Goal: Navigation & Orientation: Find specific page/section

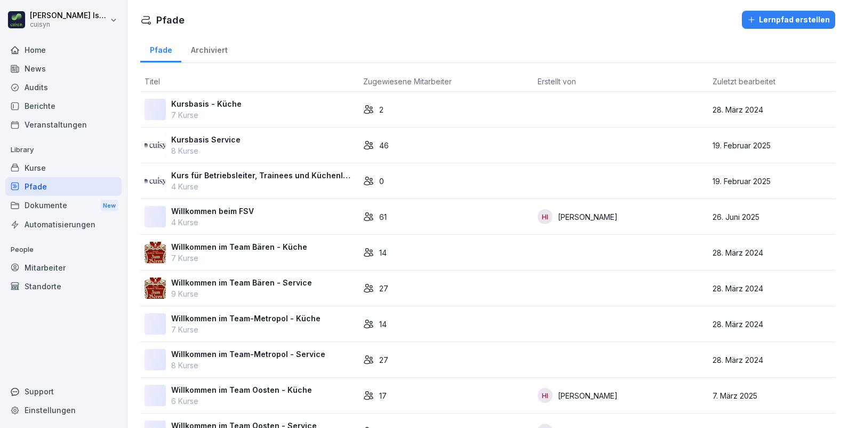
click at [251, 252] on p "Willkommen im Team Bären - Küche" at bounding box center [239, 246] width 136 height 11
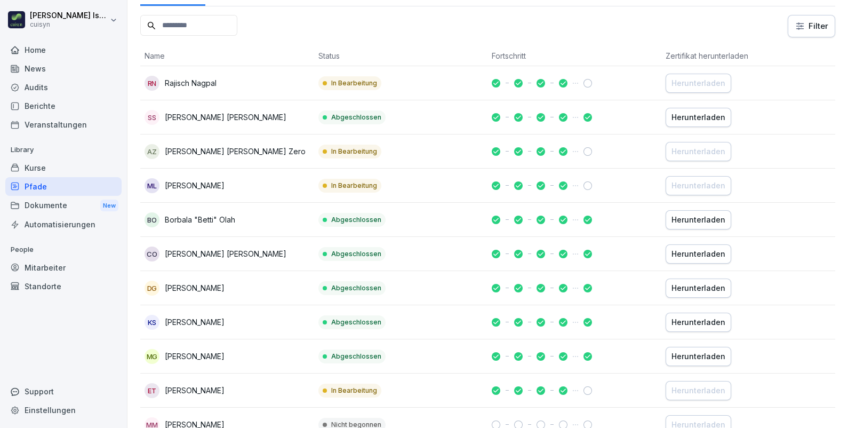
scroll to position [157, 0]
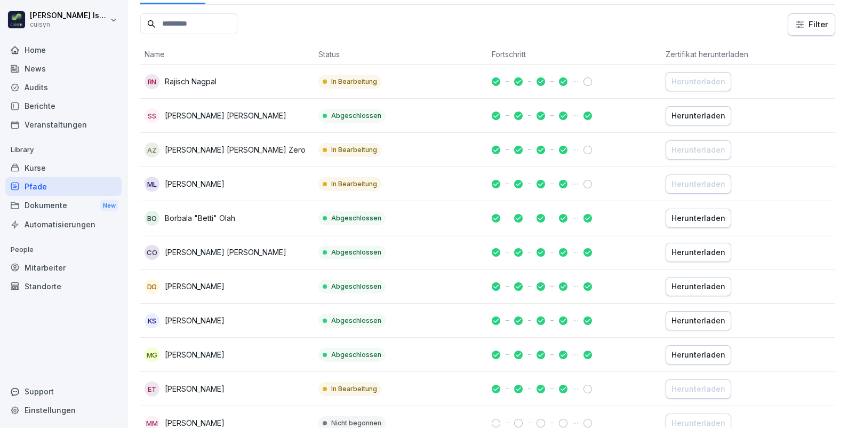
click at [586, 186] on div at bounding box center [542, 184] width 100 height 9
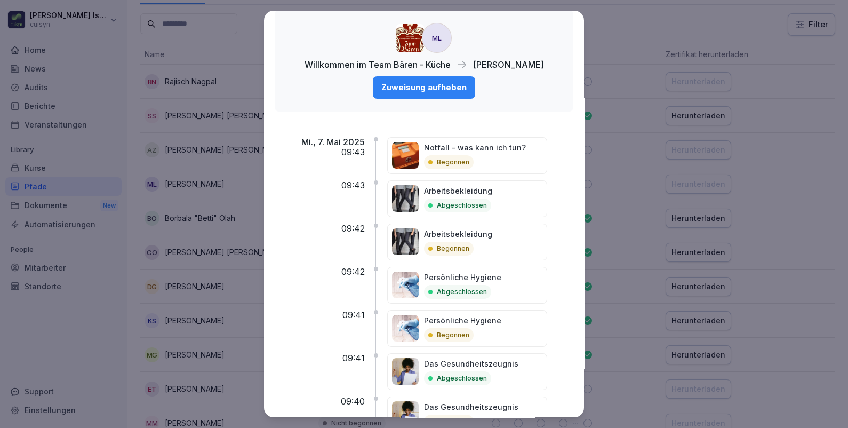
scroll to position [24, 0]
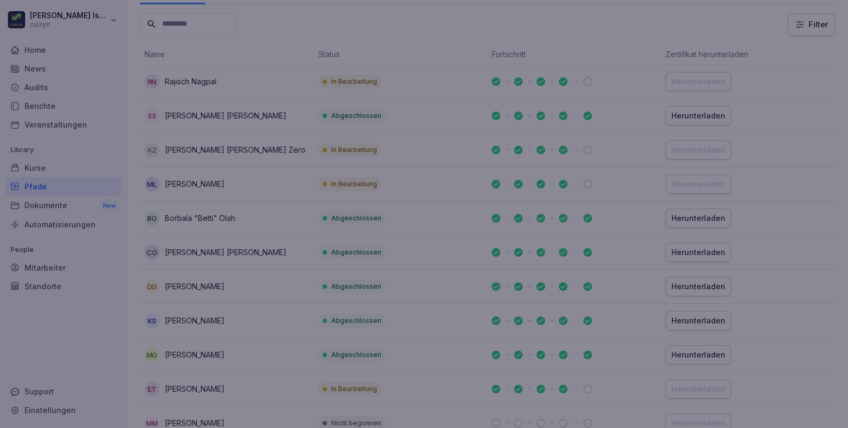
click at [649, 38] on div at bounding box center [424, 214] width 848 height 428
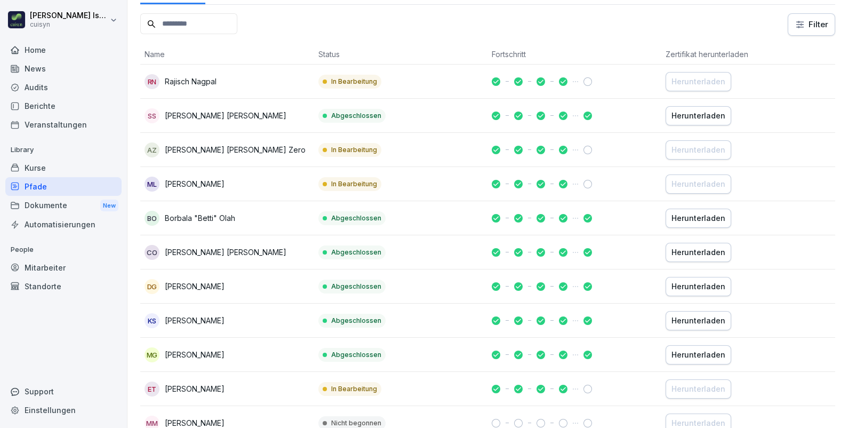
click at [61, 162] on div "Kurse" at bounding box center [63, 167] width 116 height 19
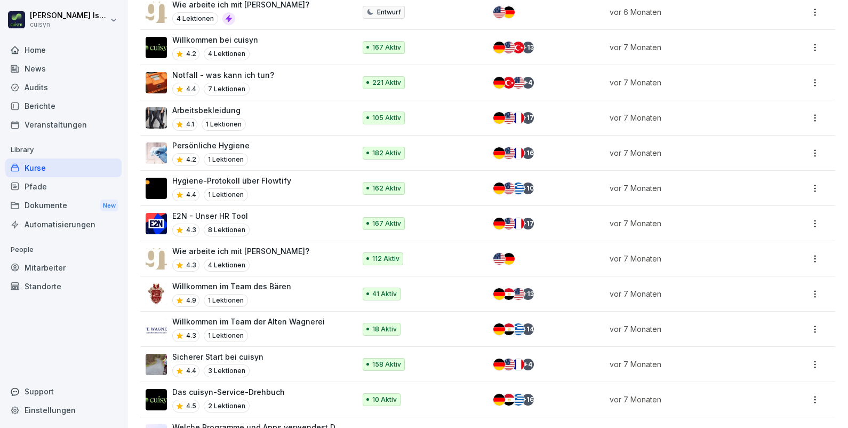
scroll to position [699, 0]
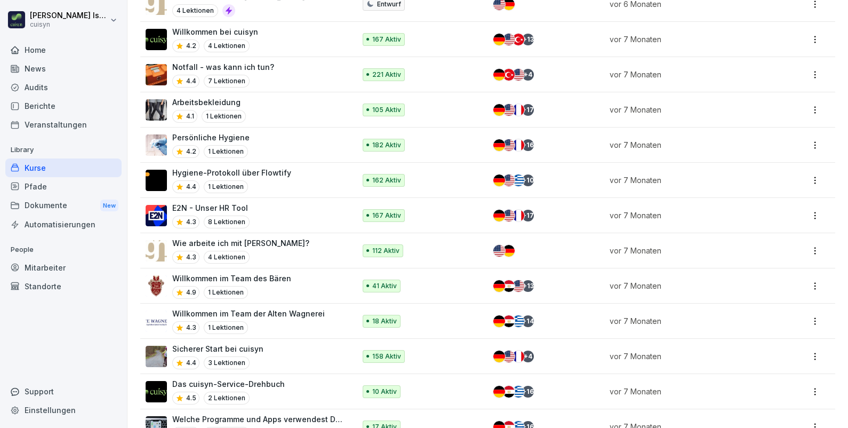
click at [45, 220] on div "Automatisierungen" at bounding box center [63, 224] width 116 height 19
